Goal: Ask a question

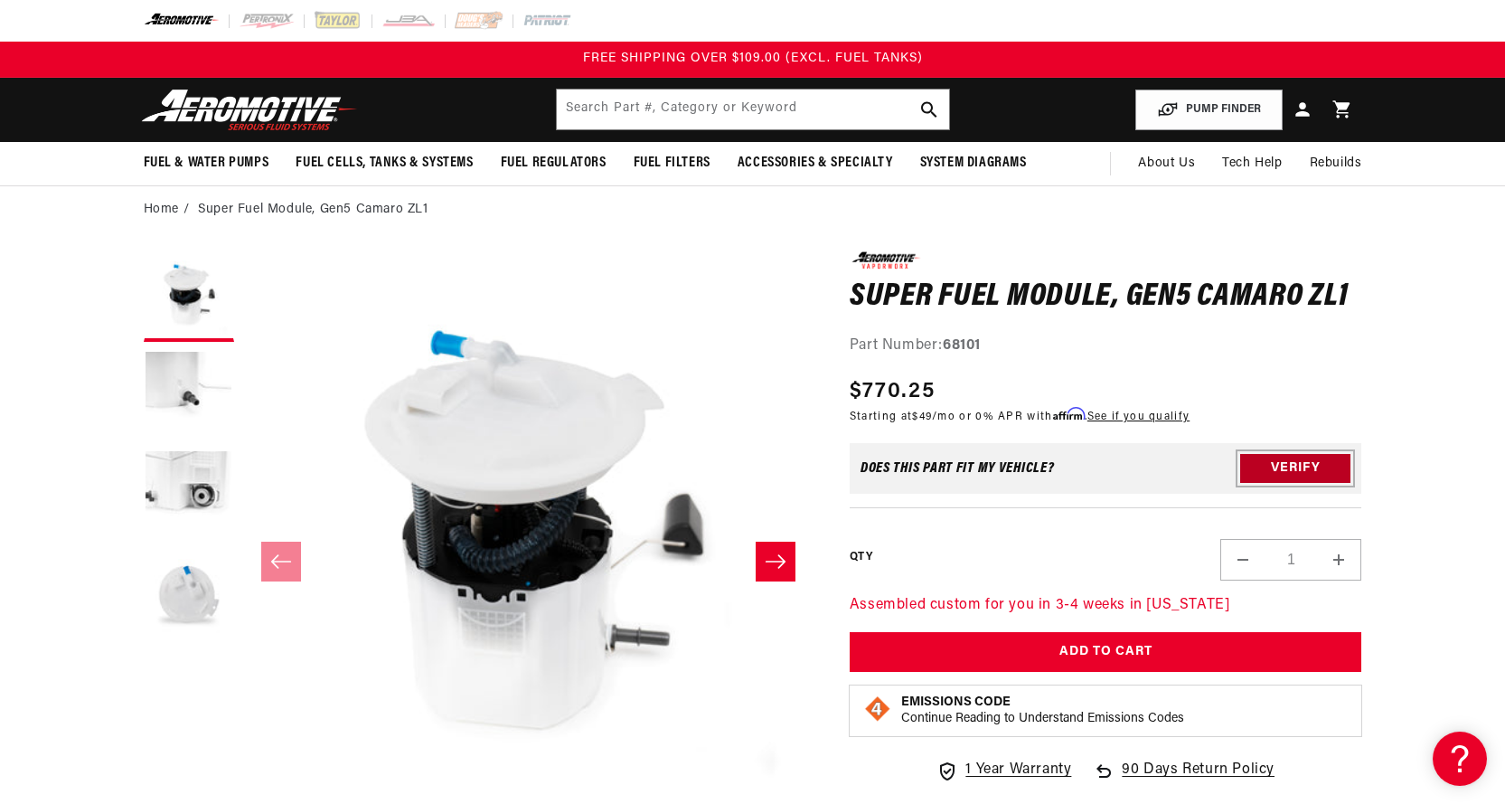
click at [1278, 466] on button "Verify" at bounding box center [1295, 468] width 110 height 29
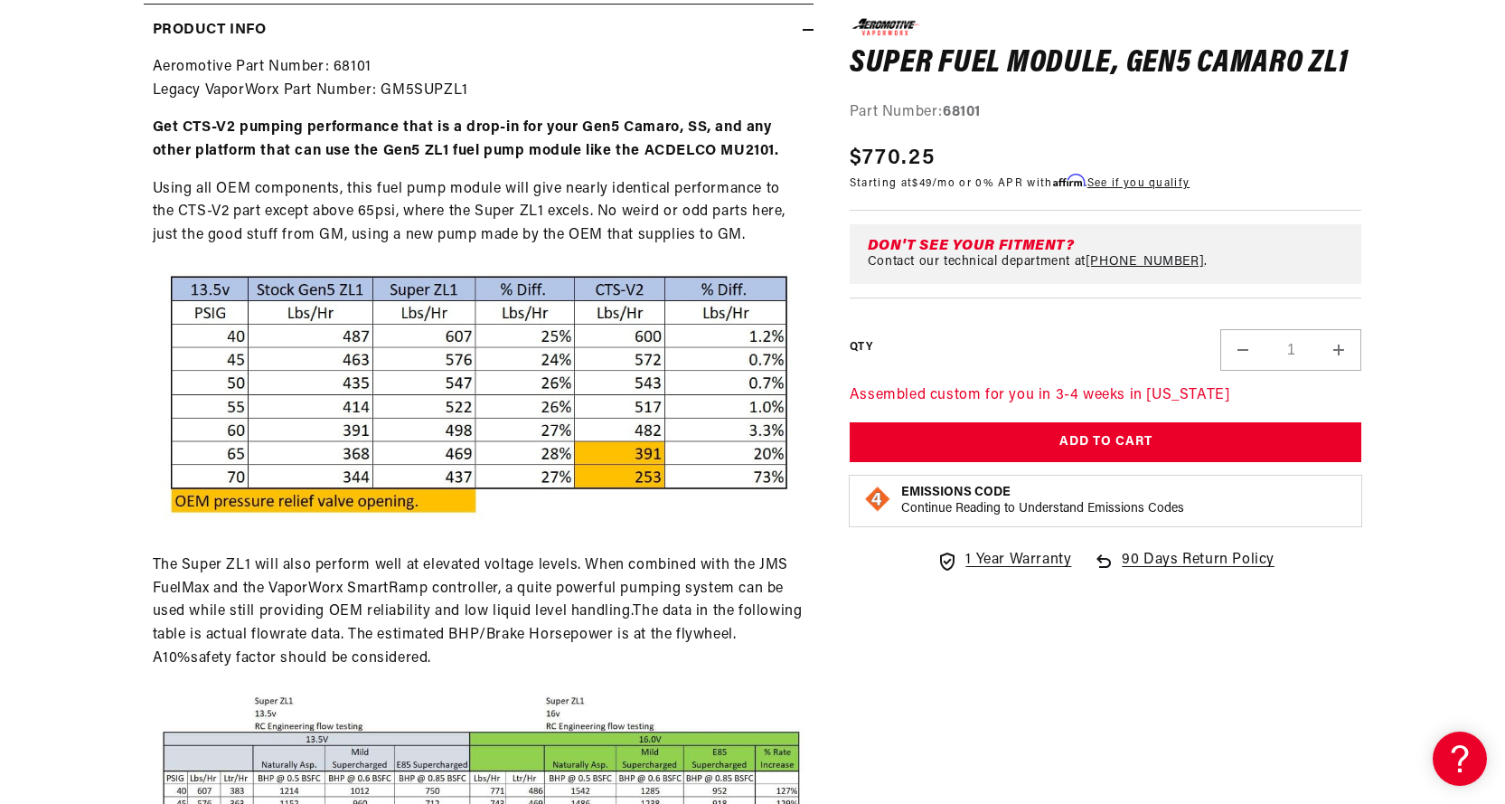
scroll to position [1356, 0]
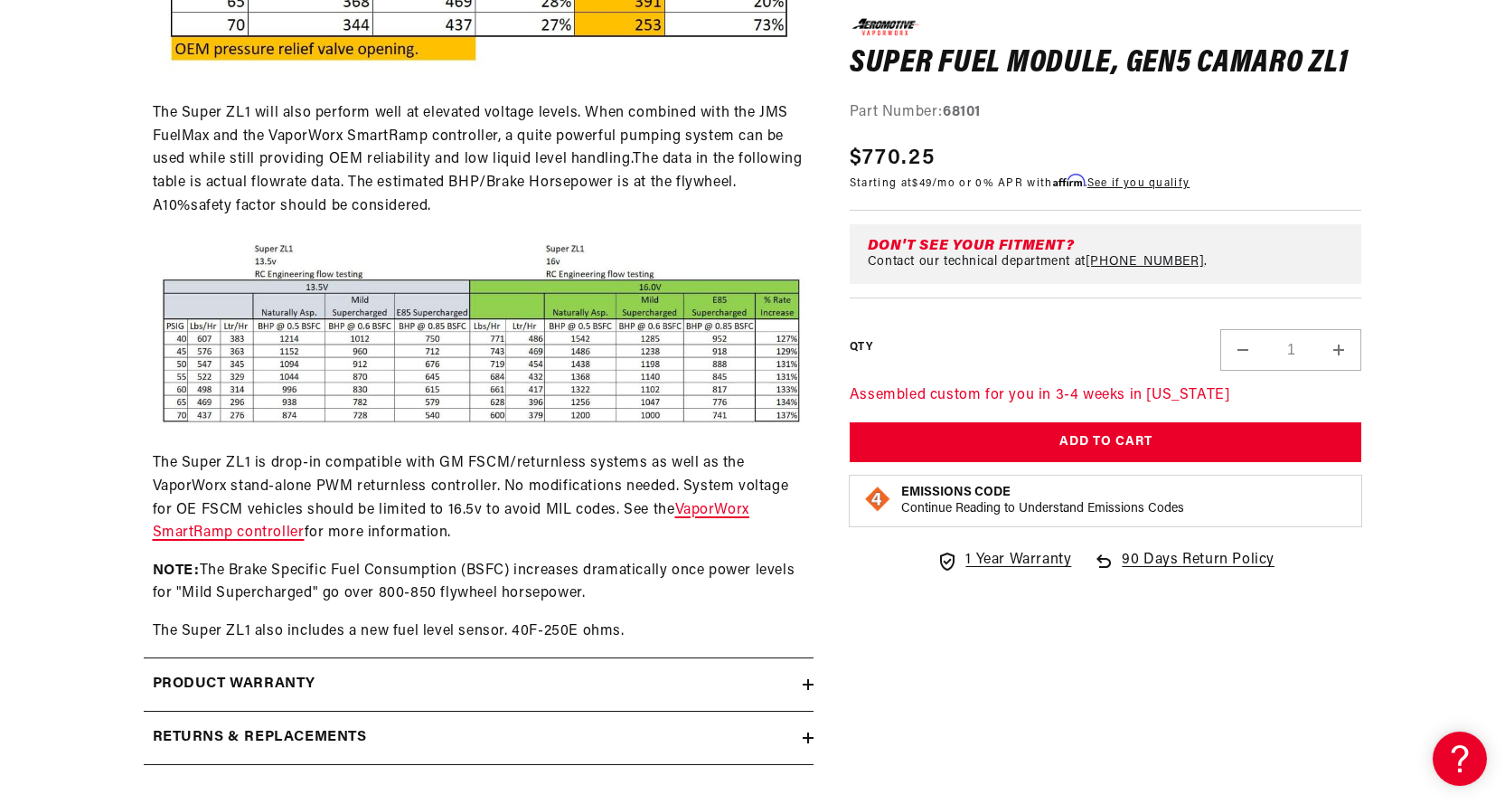
click at [697, 507] on link "VaporWorx SmartRamp controller" at bounding box center [451, 522] width 597 height 38
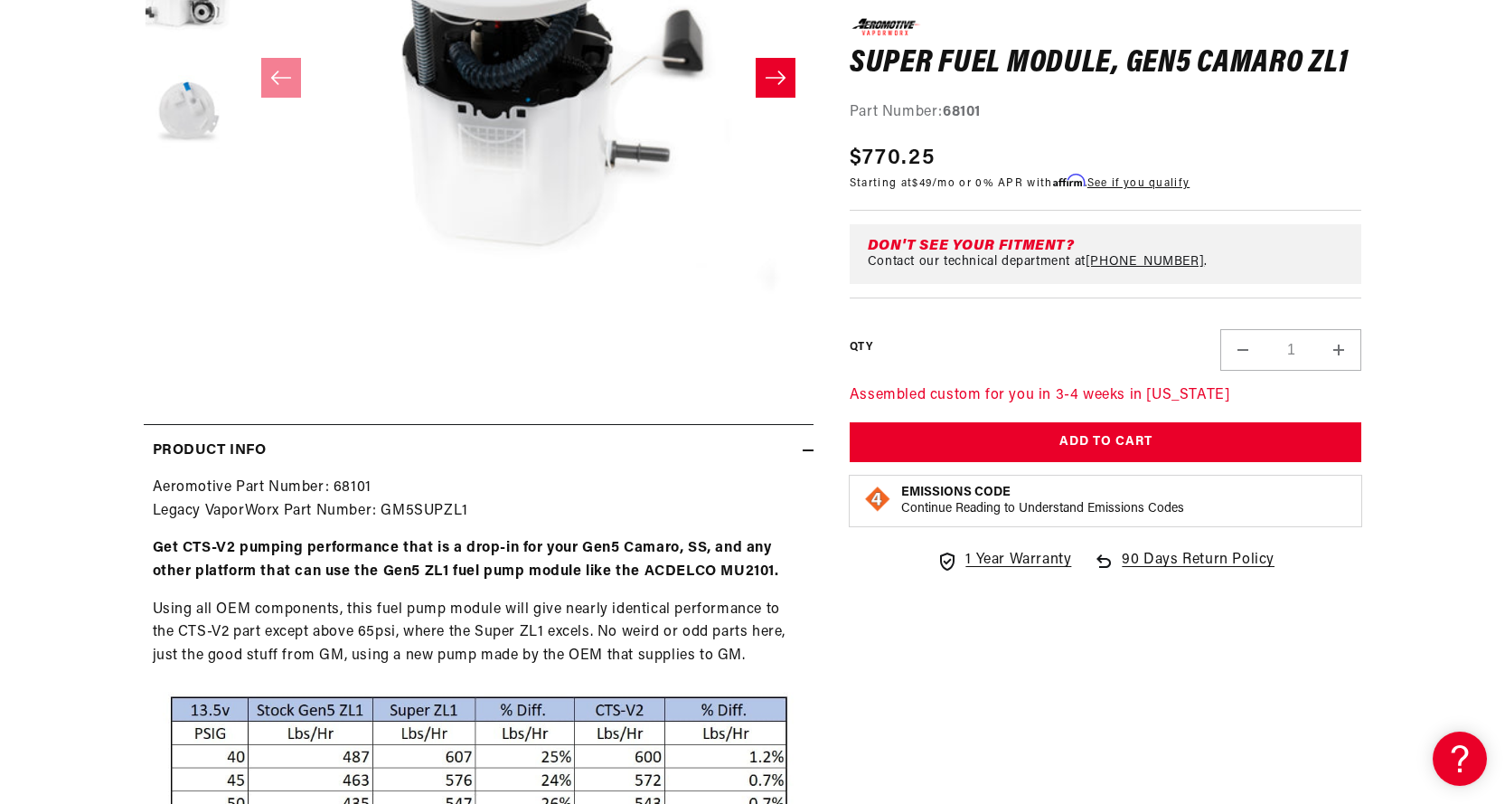
scroll to position [0, 0]
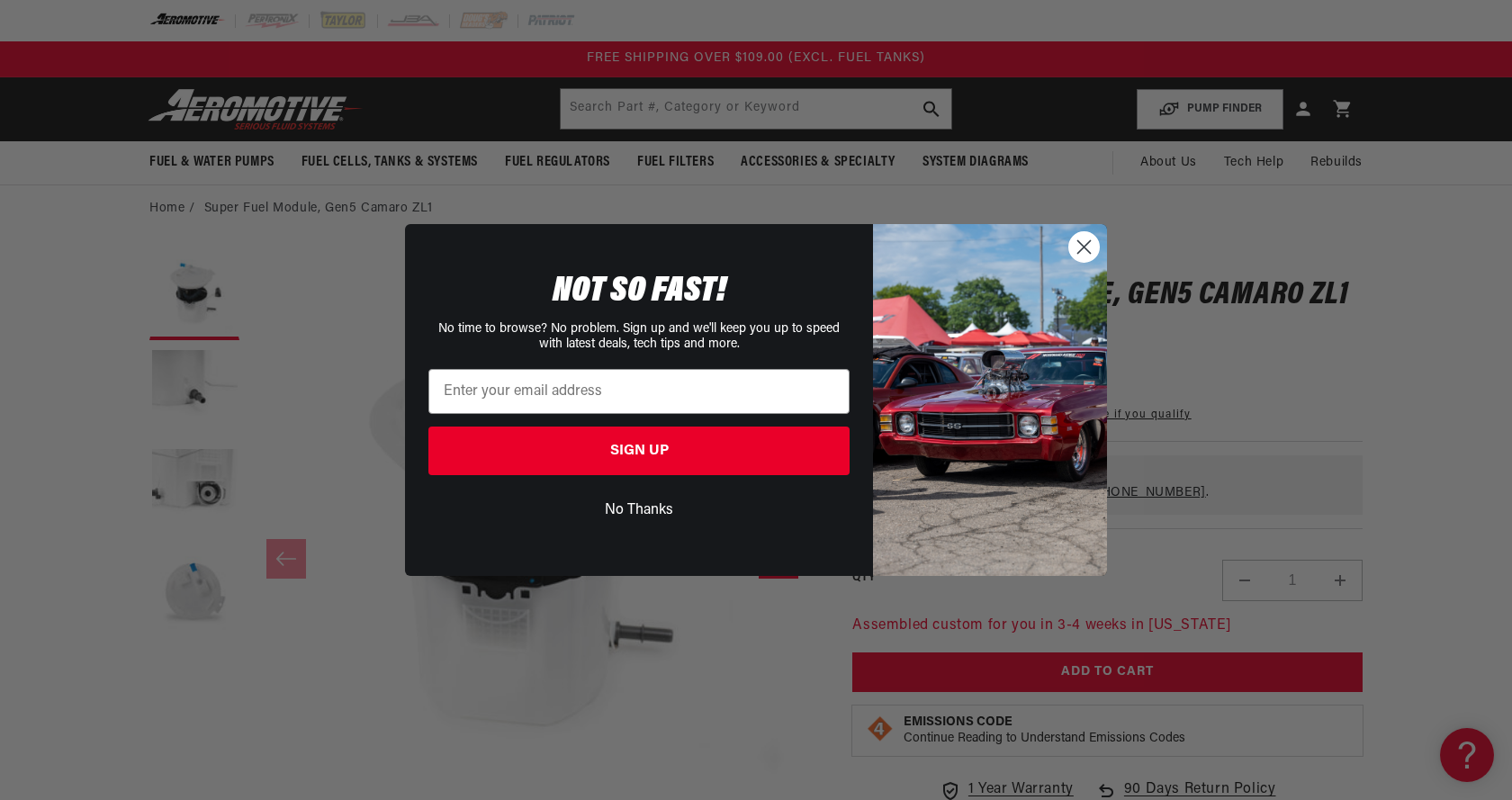
click at [1085, 240] on circle "Close dialog" at bounding box center [1084, 247] width 30 height 30
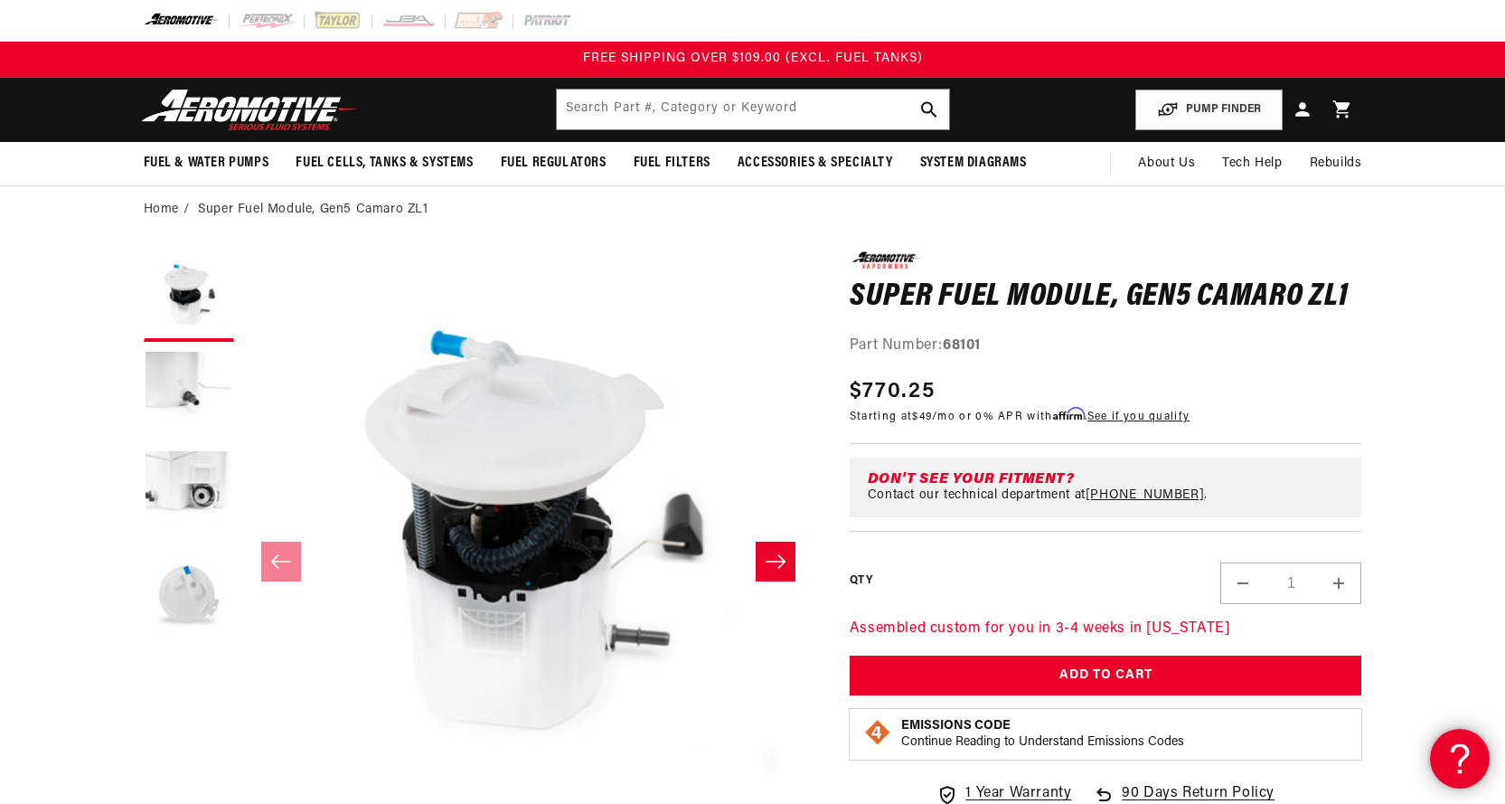
click at [1455, 745] on icon at bounding box center [1457, 756] width 27 height 136
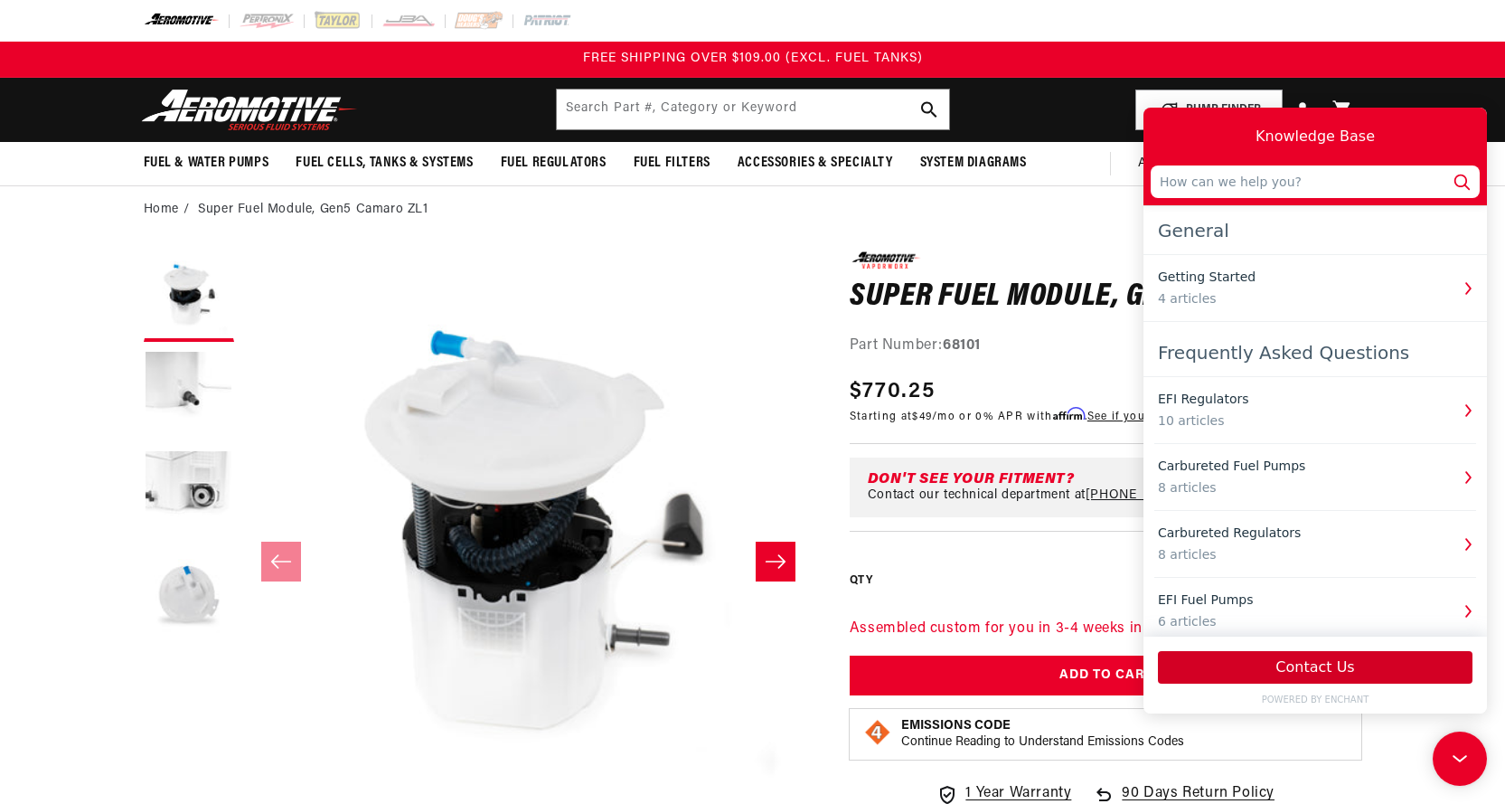
click at [1342, 665] on button "Contact Us" at bounding box center [1315, 667] width 315 height 33
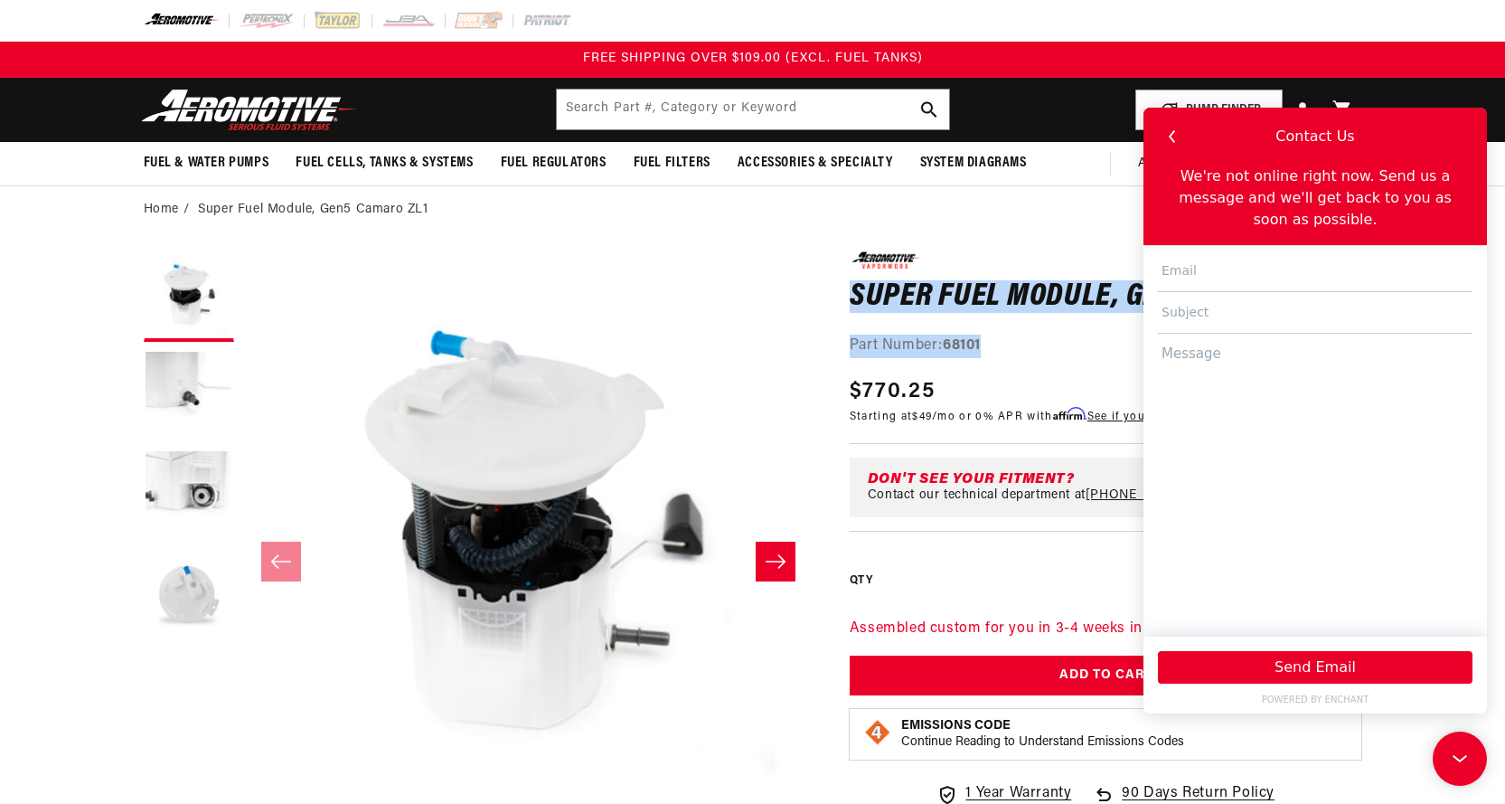
drag, startPoint x: 987, startPoint y: 341, endPoint x: 854, endPoint y: 282, distance: 145.3
click at [854, 282] on div "0.0 star rating Write a review Super Fuel Module, Gen5 Camaro ZL1 Super Fuel Mo…" at bounding box center [1106, 304] width 513 height 106
copy div "Super Fuel Module, Gen5 Camaro ZL1 Super Fuel Module, Gen5 Camaro ZL1 0.0 star …"
click at [1249, 346] on textarea at bounding box center [1315, 477] width 315 height 286
paste textarea "Super Fuel Module, Gen5 Camaro ZL1 Part Number: 68101"
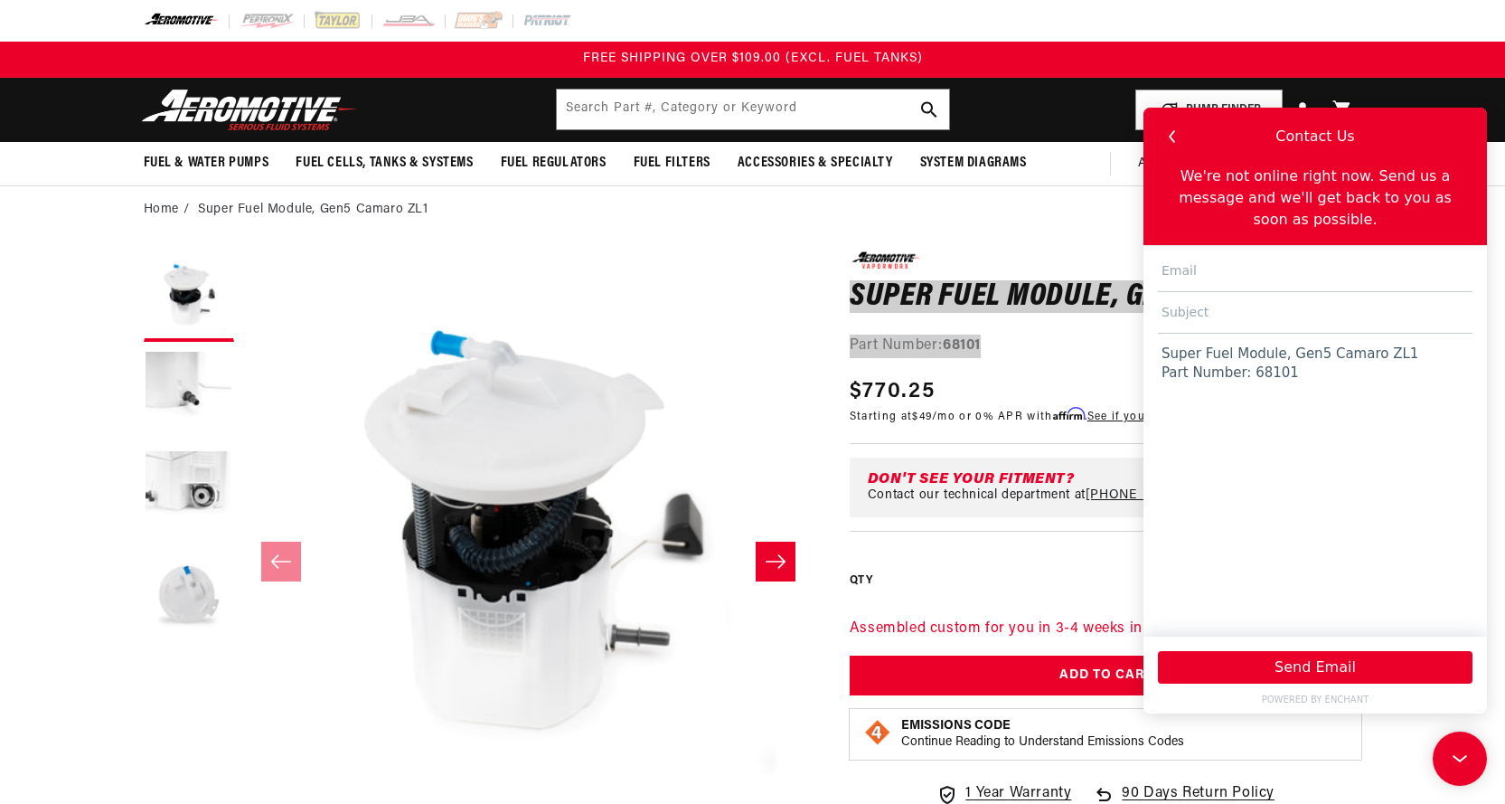
click at [1158, 334] on textarea "Super Fuel Module, Gen5 Camaro ZL1 Part Number: 68101" at bounding box center [1315, 477] width 315 height 286
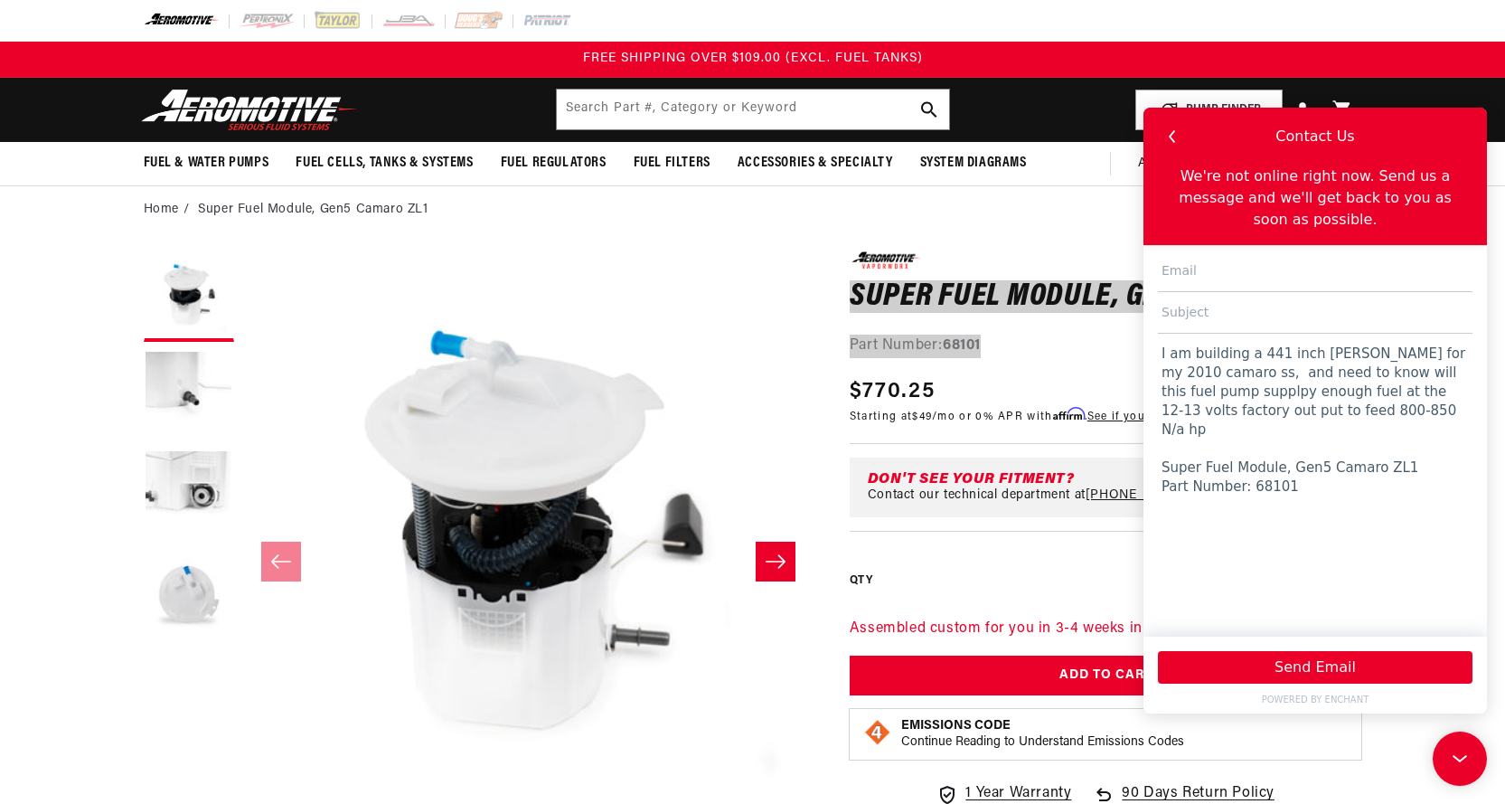
click at [1318, 335] on textarea "I am building a 441 inch stoker LS for my 2010 camaro ss, and need to know will…" at bounding box center [1315, 477] width 315 height 286
click at [1339, 369] on textarea "I am building a 441 inch stroker LS for my 2010 camaro ss, and need to know wil…" at bounding box center [1315, 477] width 315 height 286
click at [1251, 389] on textarea "I am building a 441 inch stroker LS for my 2010 camaro ss, and need to know wil…" at bounding box center [1315, 477] width 315 height 286
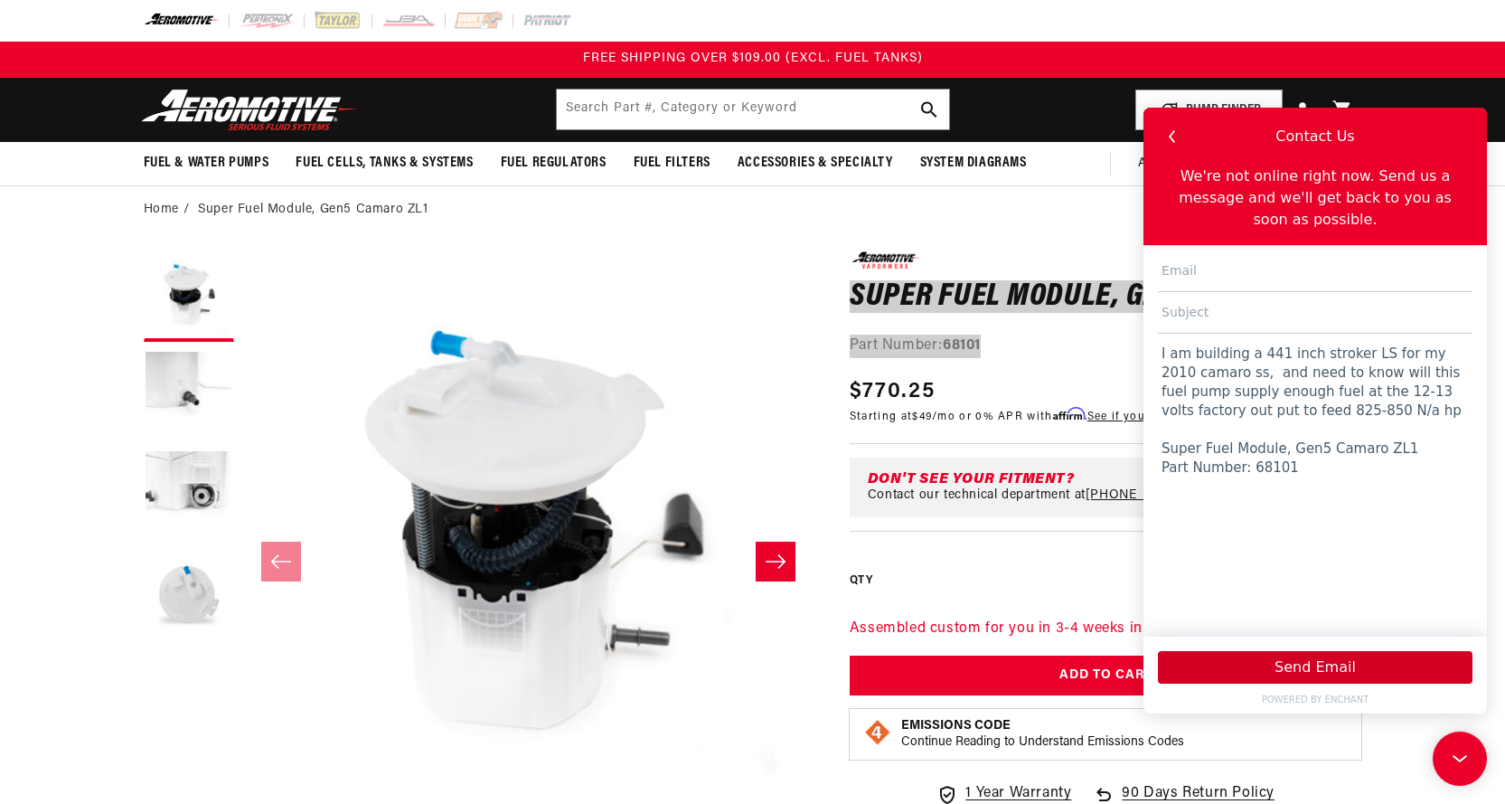
type textarea "I am building a 441 inch stroker LS for my 2010 camaro ss, and need to know wil…"
click at [1324, 668] on button "Send Email" at bounding box center [1315, 667] width 315 height 33
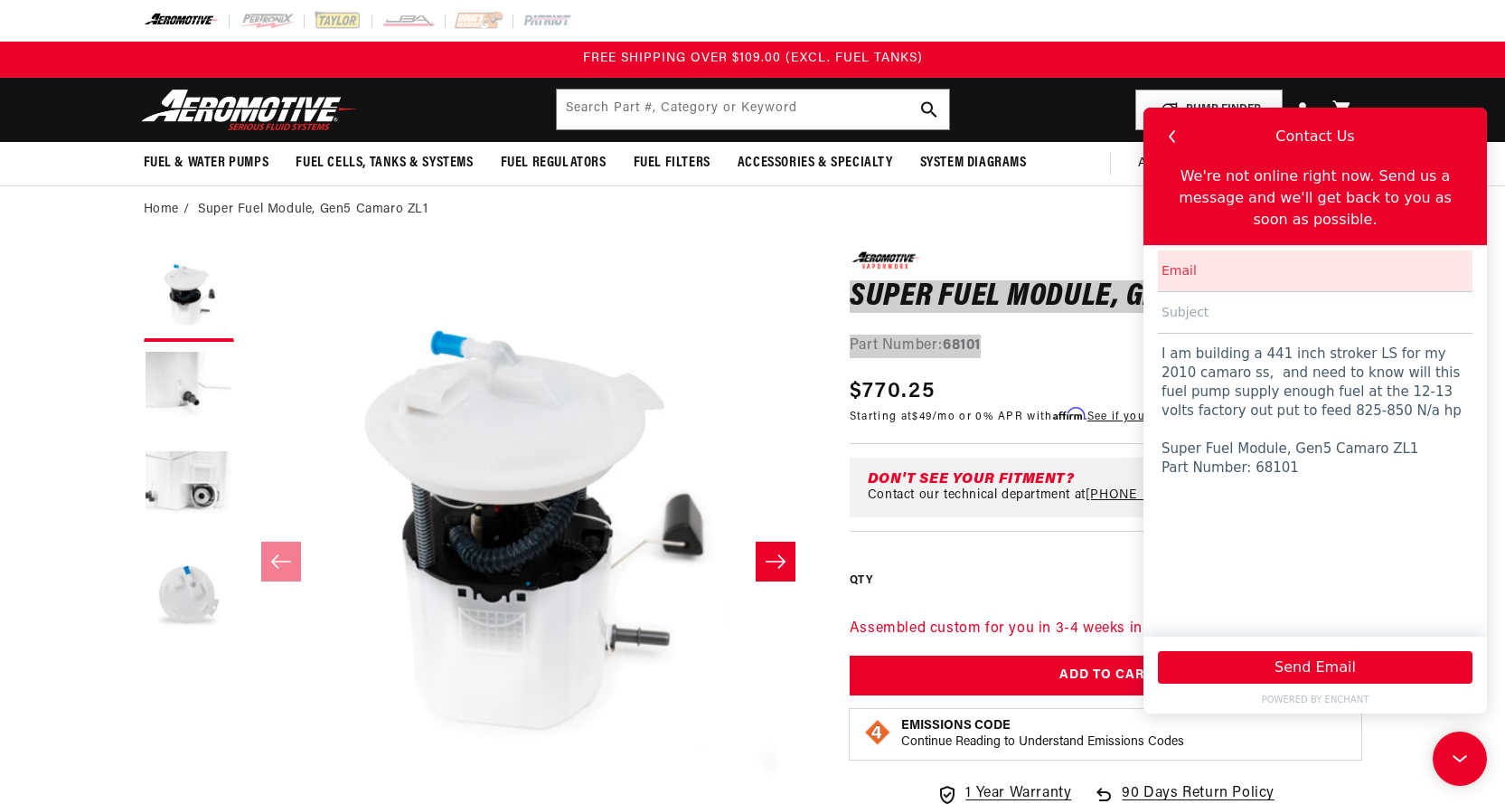
click at [1268, 251] on input "text" at bounding box center [1315, 271] width 315 height 42
type input "twalker@emeraldsurf.net"
drag, startPoint x: 1325, startPoint y: 288, endPoint x: 1144, endPoint y: 288, distance: 181.7
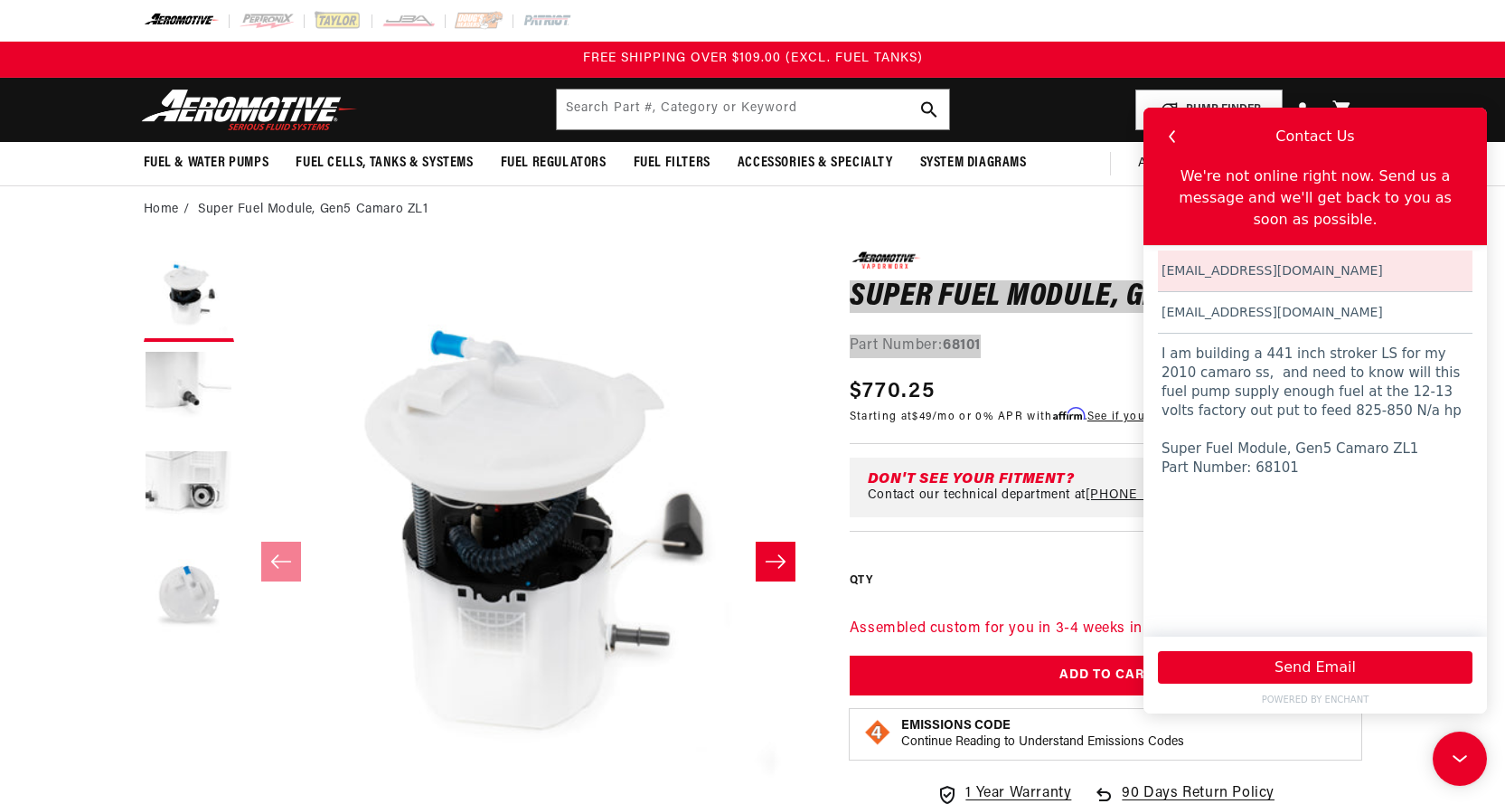
click at [1144, 288] on div "twalker@emeraldsurf.net twalker@emeraldsurf.net I am building a 441 inch stroke…" at bounding box center [1316, 440] width 344 height 391
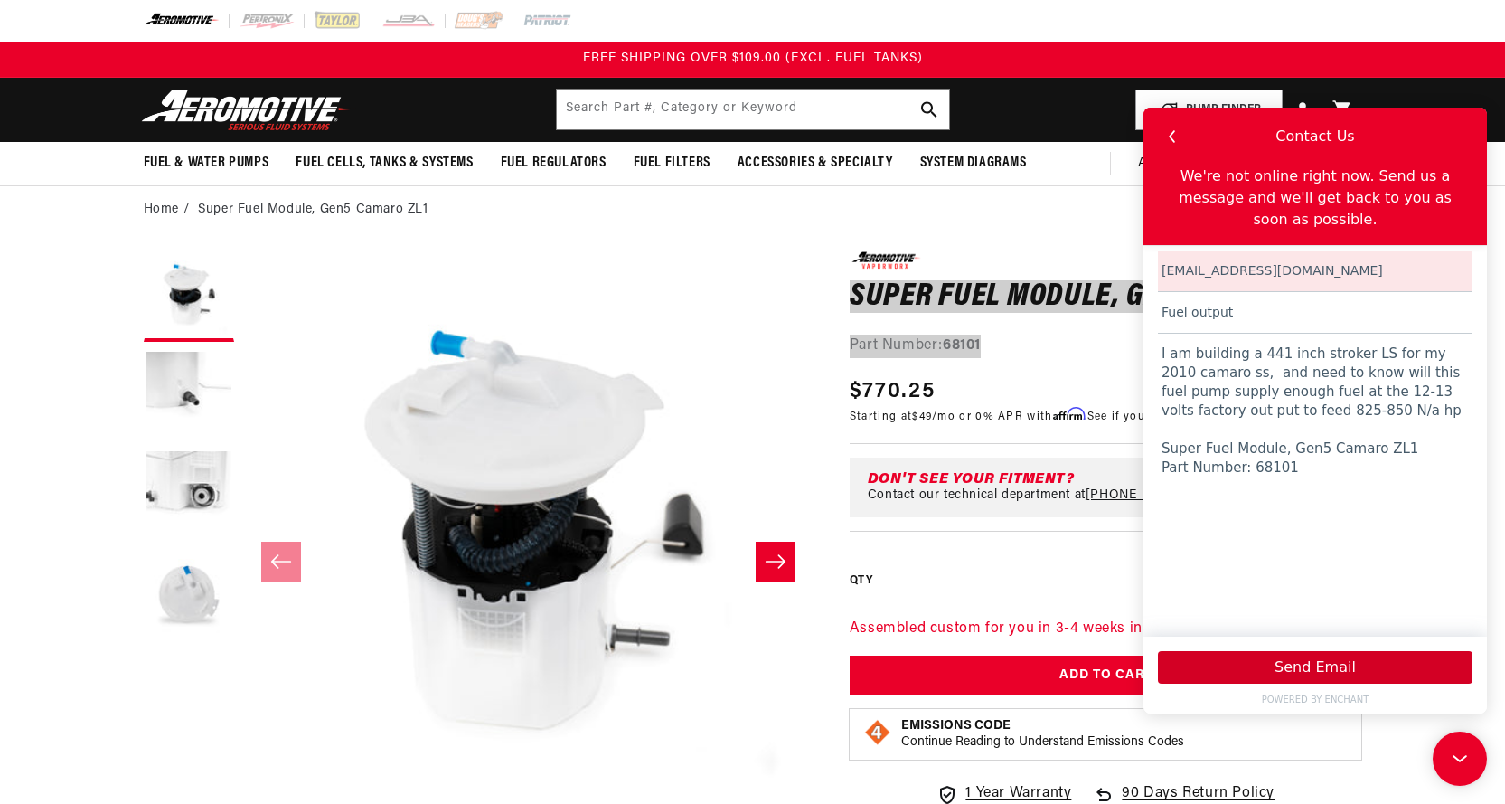
type input "Fuel output"
click at [1320, 671] on button "Send Email" at bounding box center [1315, 667] width 315 height 33
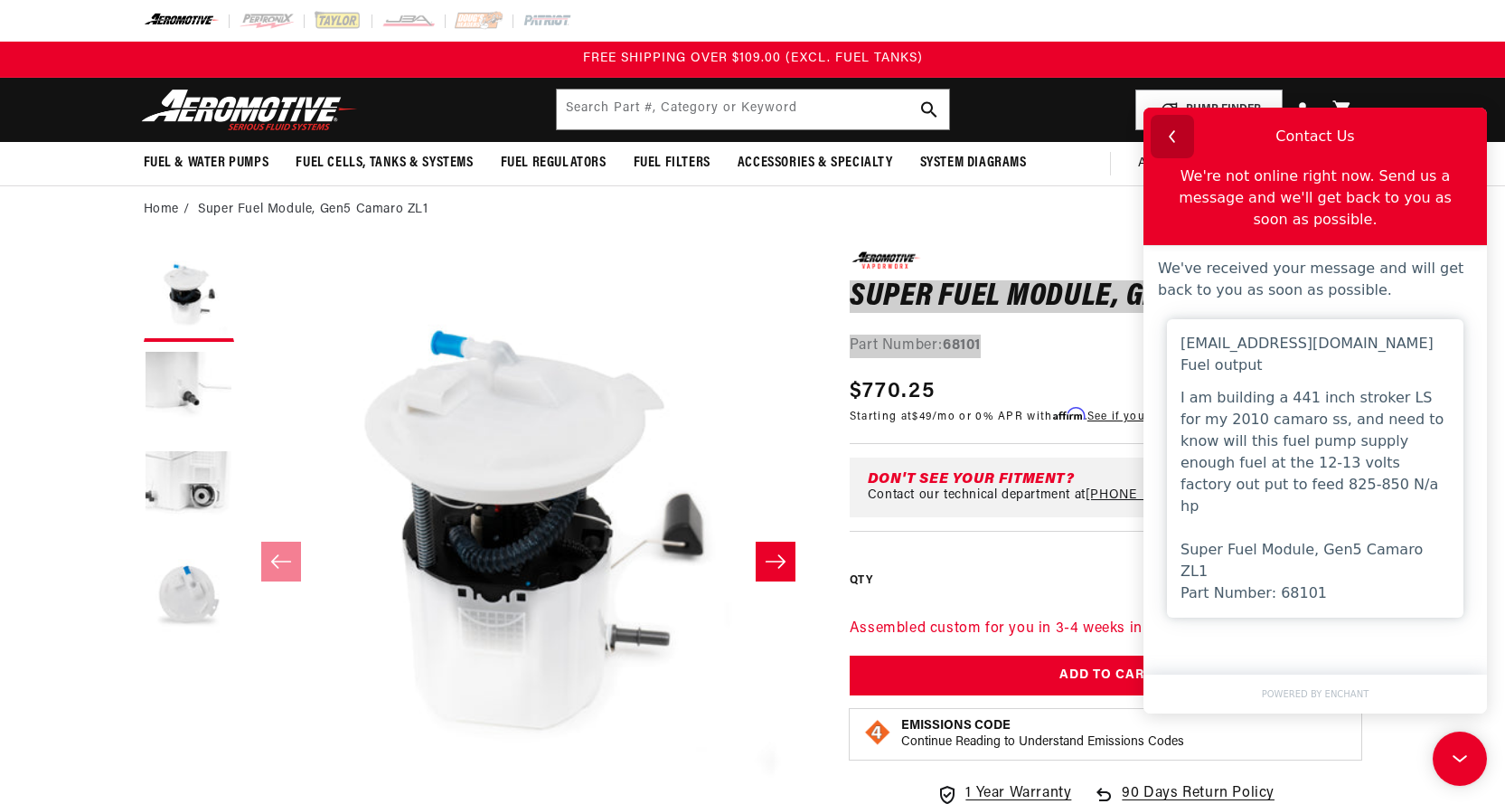
click at [1175, 142] on icon "button" at bounding box center [1173, 137] width 24 height 24
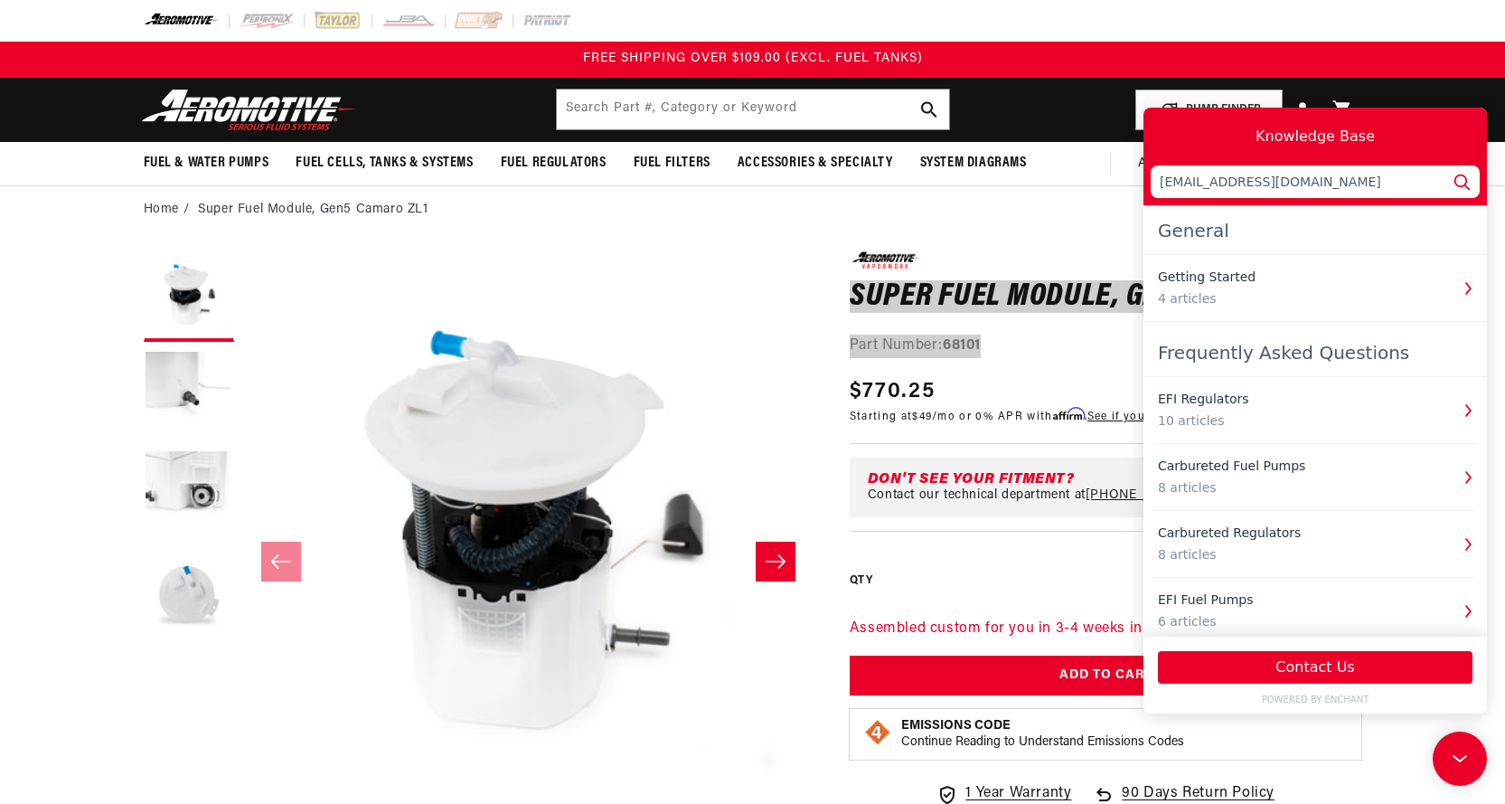
click at [1186, 140] on div "Knowledge Base" at bounding box center [1315, 136] width 329 height 43
click at [1050, 167] on nav "Fuel & Water Pumps Fuel Pumps In-Tank In-Line Fuel Pumps Shop All" at bounding box center [753, 163] width 1309 height 43
click at [1051, 278] on div "0.0 star rating Write a review Super Fuel Module, Gen5 Camaro ZL1 Super Fuel Mo…" at bounding box center [1106, 304] width 513 height 106
click at [1069, 217] on ol "Home Super Fuel Module, Gen5 Camaro ZL1" at bounding box center [753, 210] width 1219 height 20
click at [1466, 763] on icon at bounding box center [1460, 759] width 27 height 136
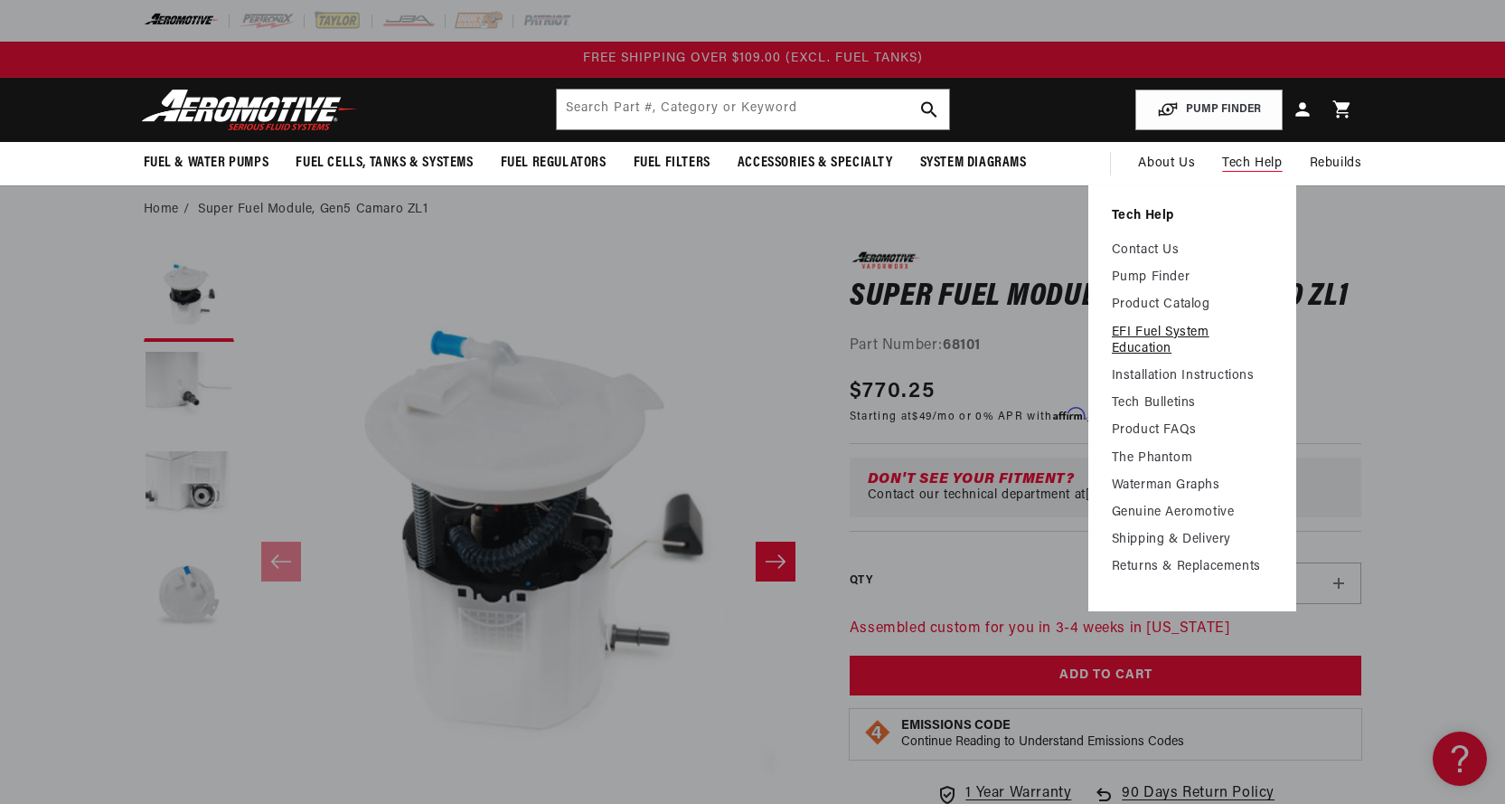
click at [1160, 337] on link "EFI Fuel System Education" at bounding box center [1192, 341] width 161 height 33
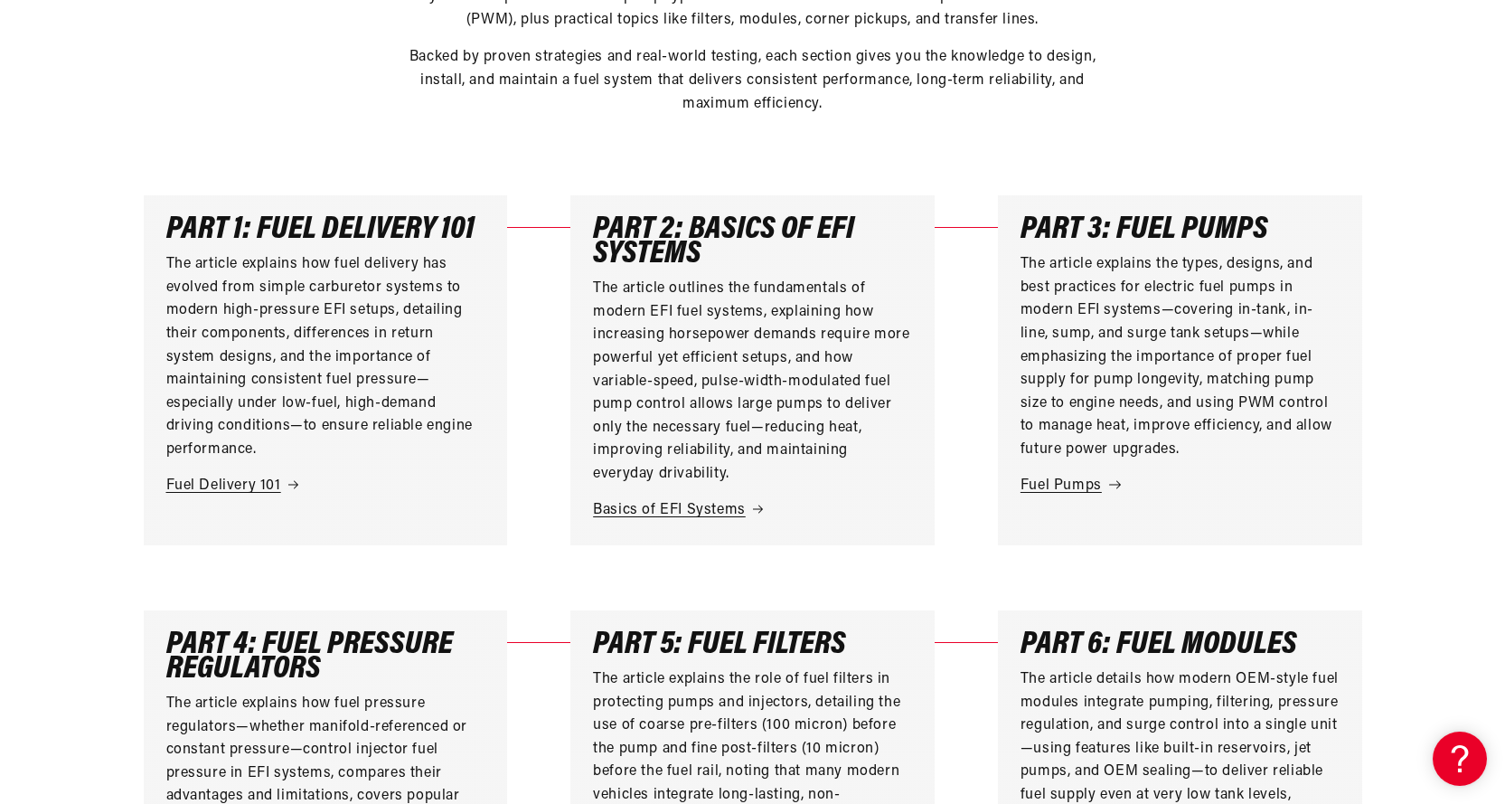
click at [1076, 480] on link "Fuel Pumps" at bounding box center [1180, 487] width 319 height 24
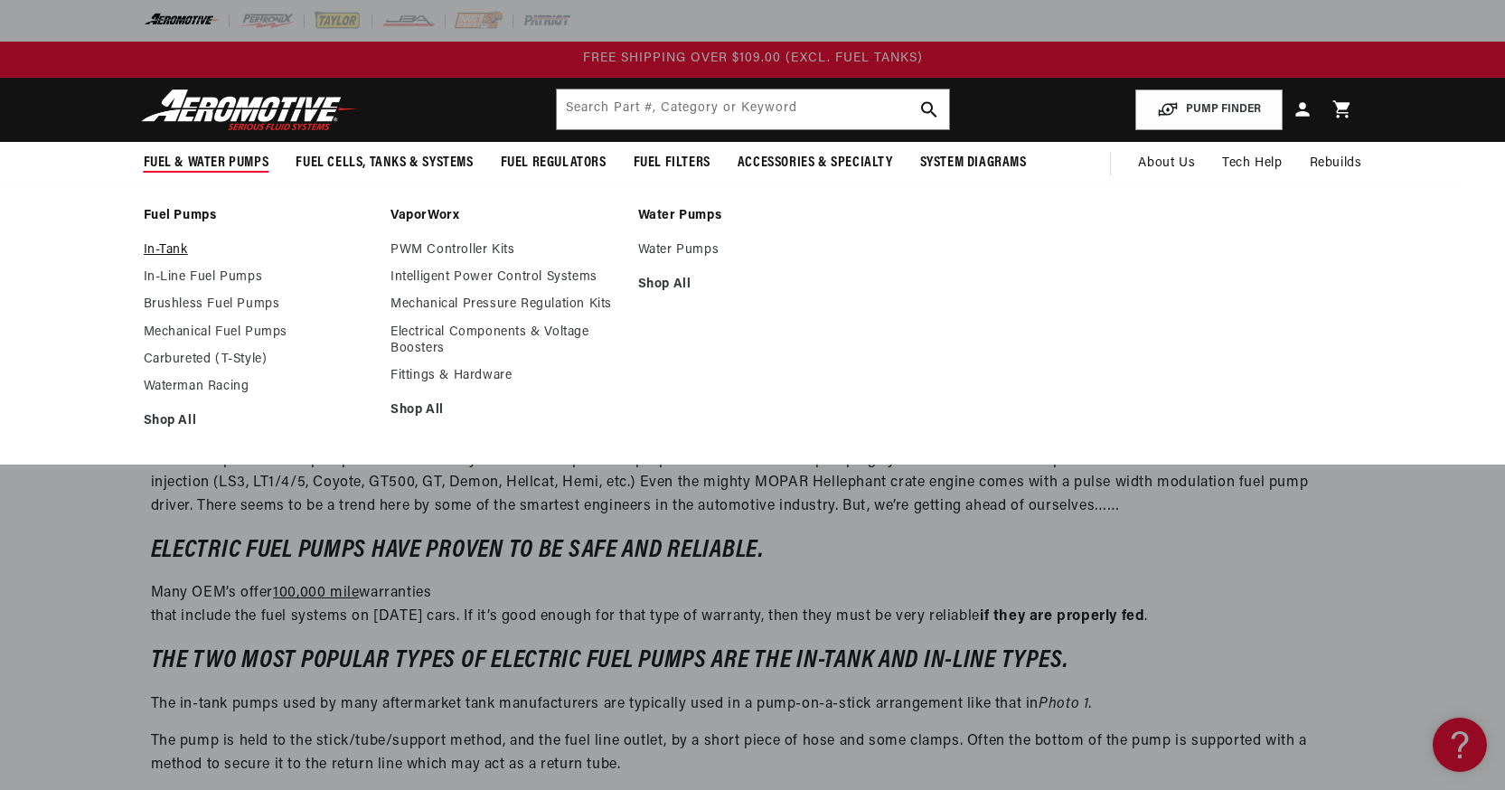
click at [166, 250] on link "In-Tank" at bounding box center [259, 250] width 230 height 16
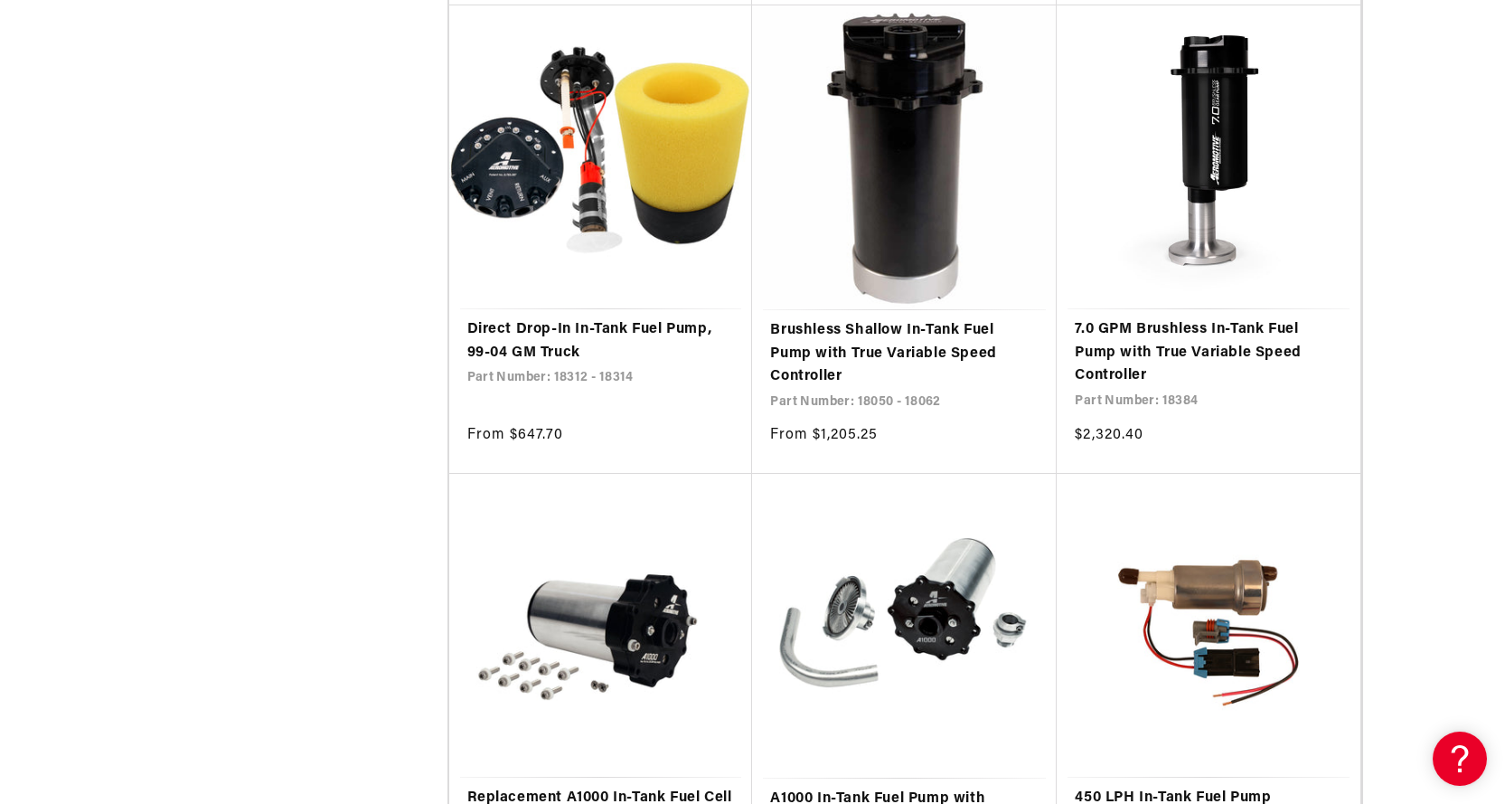
scroll to position [2712, 0]
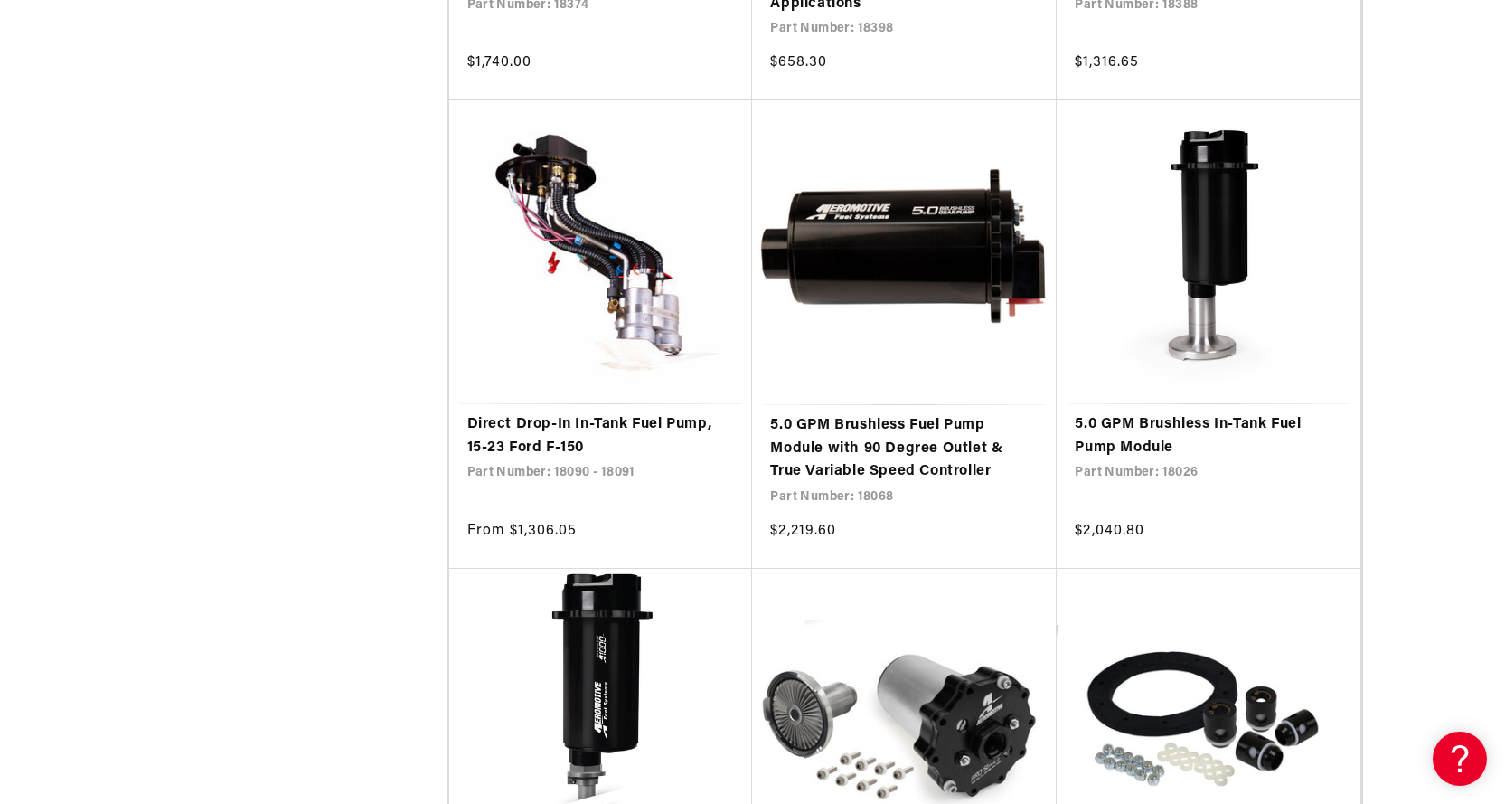
scroll to position [6781, 0]
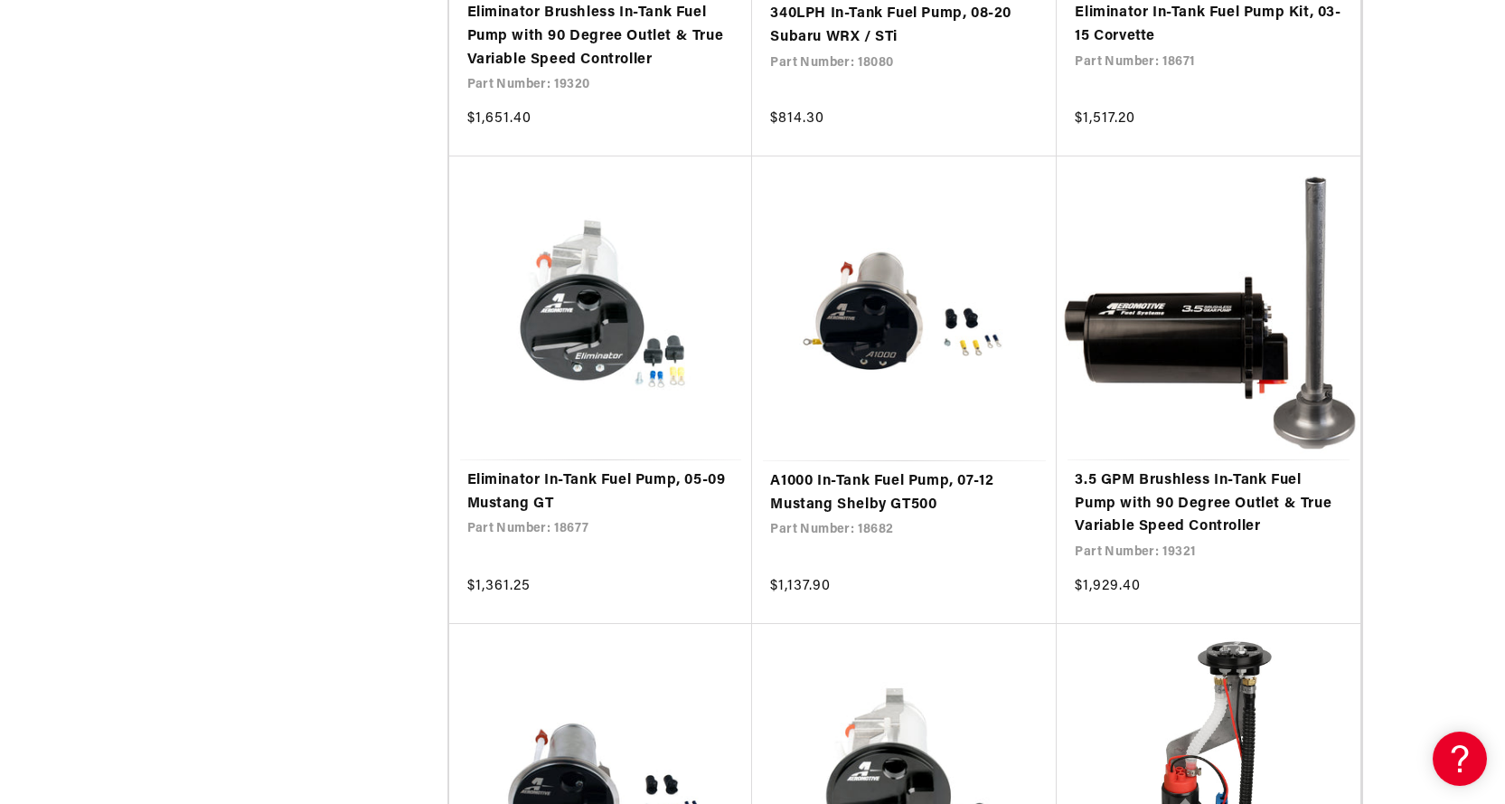
scroll to position [10397, 0]
